Goal: Navigation & Orientation: Find specific page/section

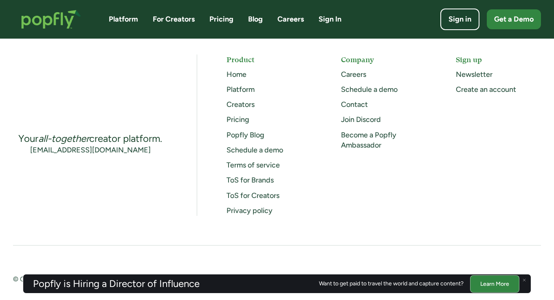
scroll to position [2155, 0]
click at [356, 79] on link "Careers" at bounding box center [353, 74] width 25 height 9
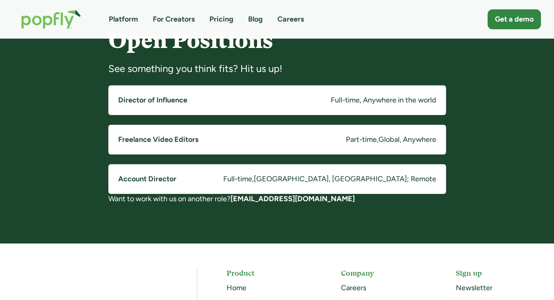
scroll to position [638, 0]
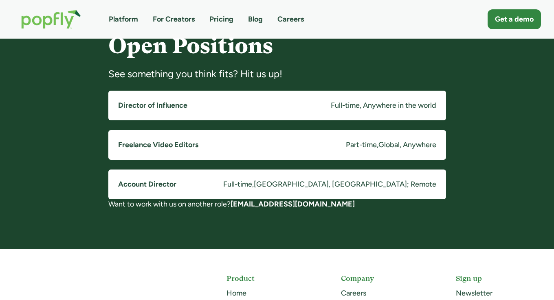
click at [185, 104] on h5 "Director of Influence" at bounding box center [152, 106] width 69 height 10
